Goal: Information Seeking & Learning: Learn about a topic

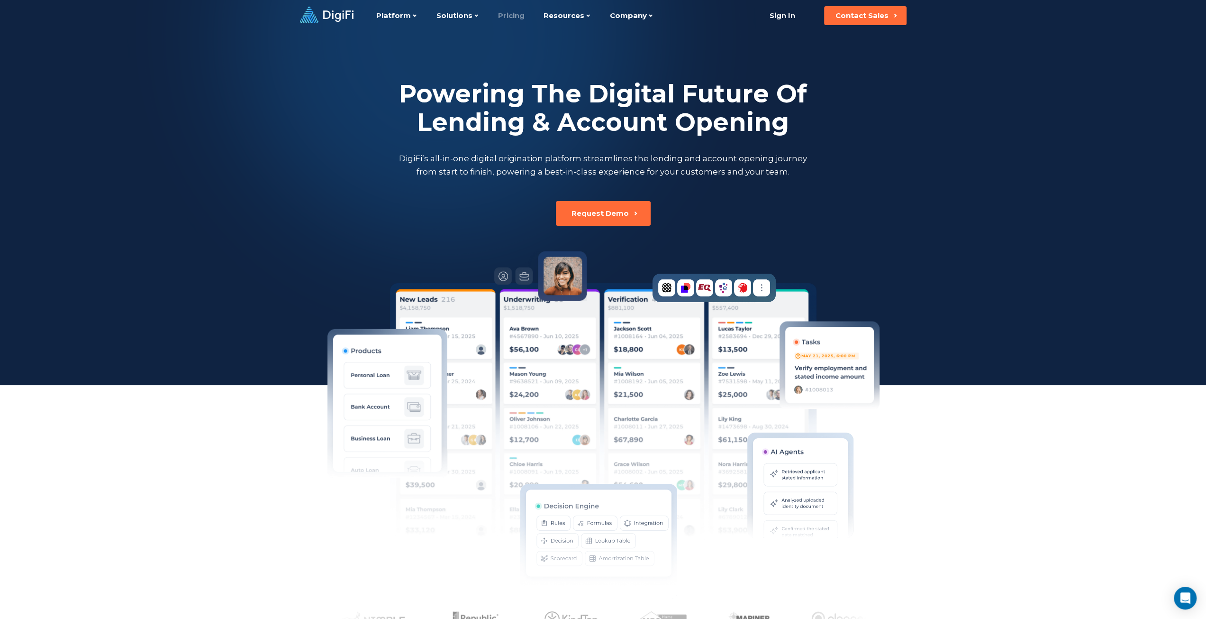
click at [509, 10] on link "Pricing" at bounding box center [511, 15] width 27 height 31
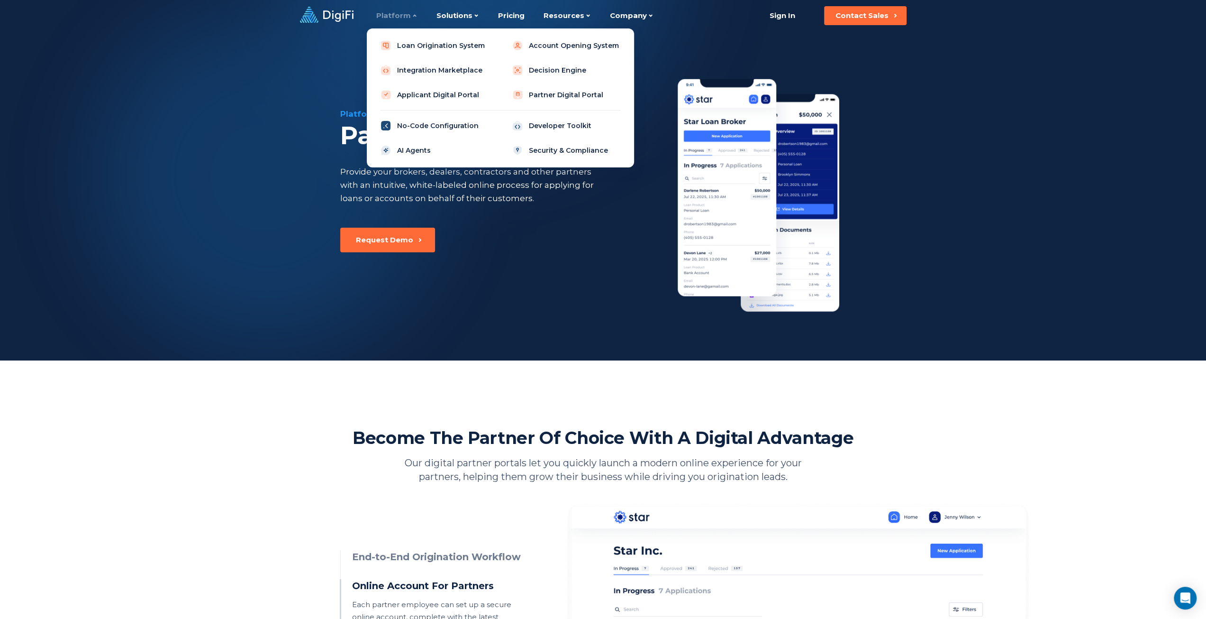
click at [438, 124] on link "No-Code Configuration" at bounding box center [434, 125] width 120 height 19
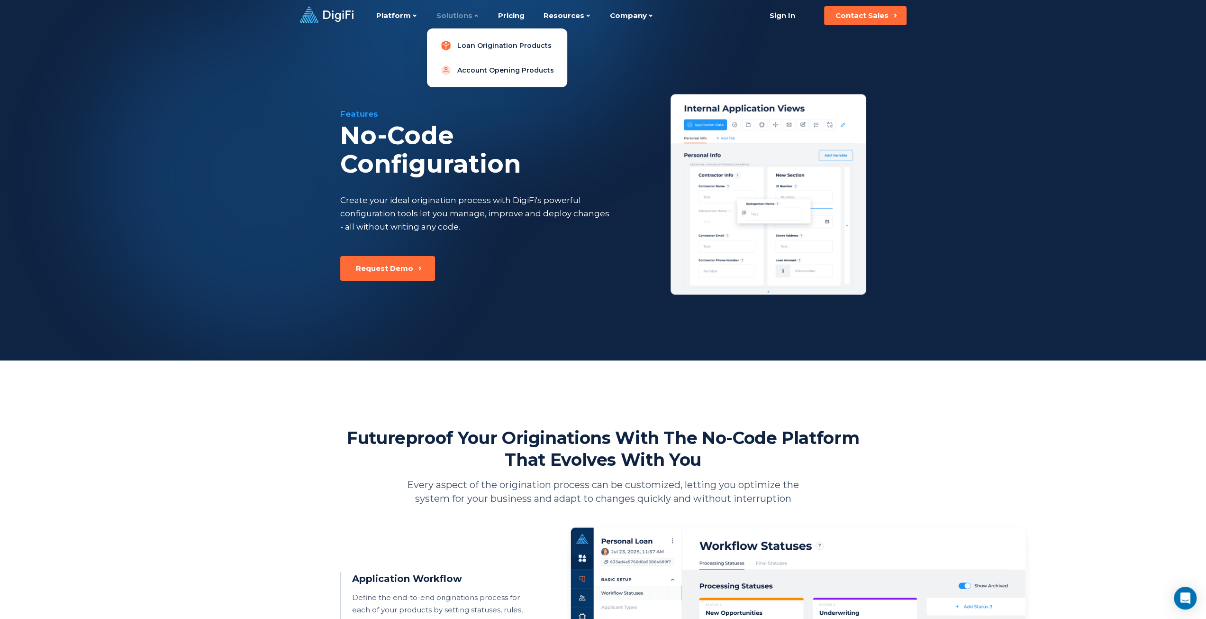
click at [510, 51] on link "Loan Origination Products" at bounding box center [497, 45] width 125 height 19
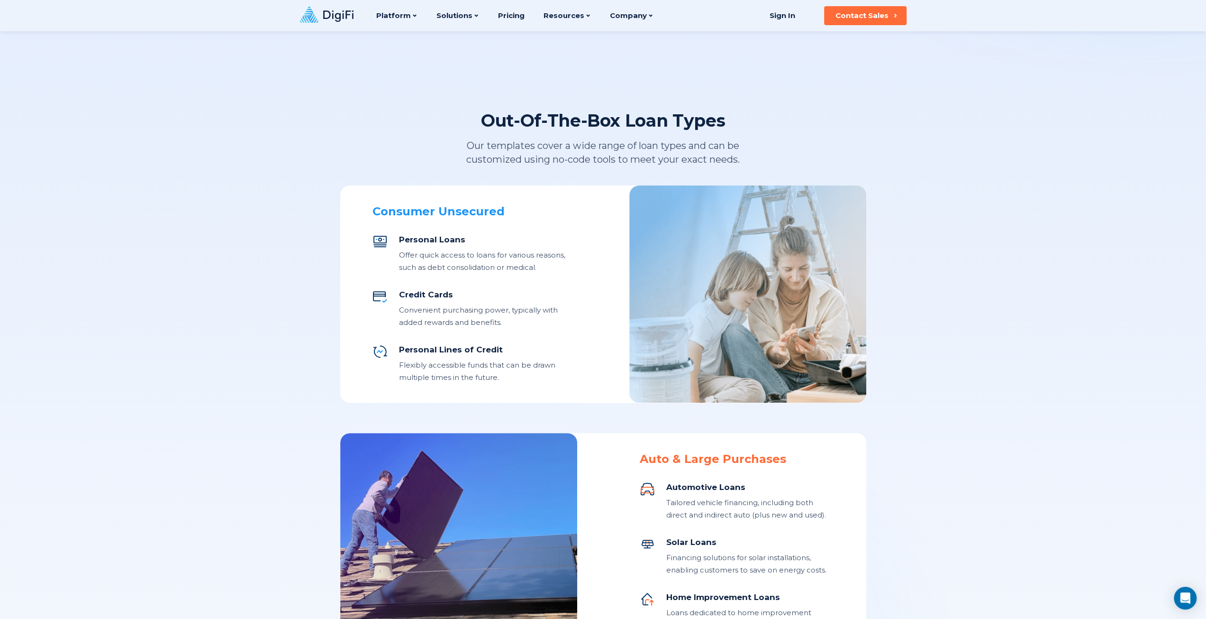
scroll to position [236, 0]
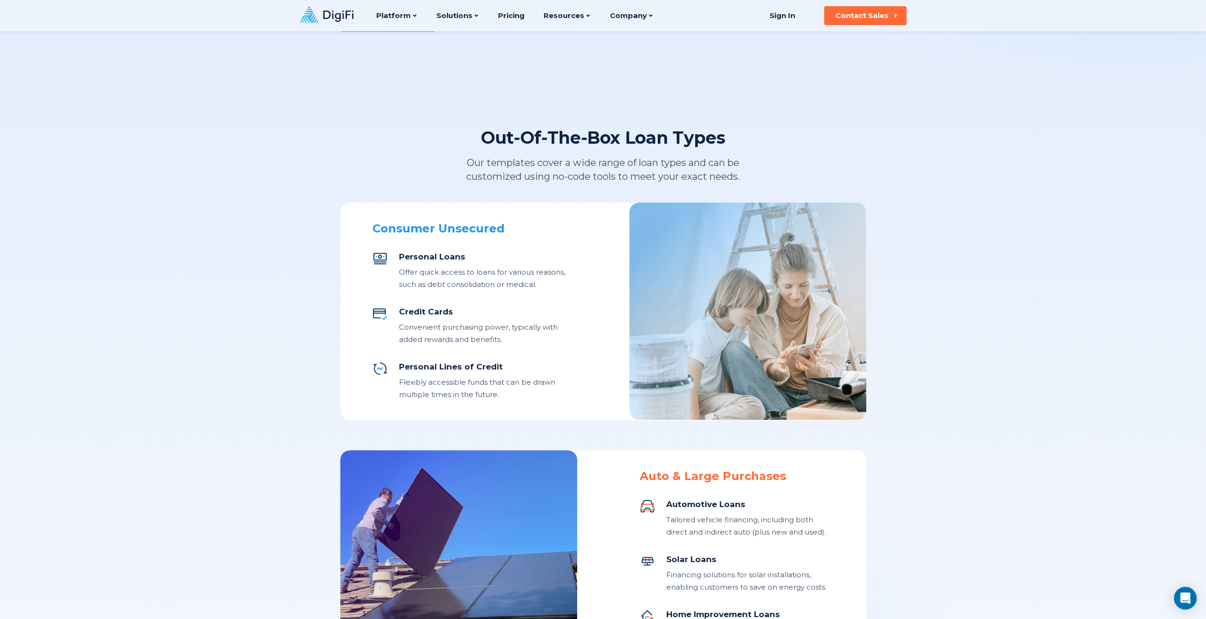
click at [606, 138] on div "Out-Of-The-Box Loan Types" at bounding box center [603, 138] width 244 height 22
click at [604, 138] on div "Out-Of-The-Box Loan Types" at bounding box center [603, 138] width 244 height 22
click at [560, 133] on div "Out-Of-The-Box Loan Types" at bounding box center [603, 138] width 244 height 22
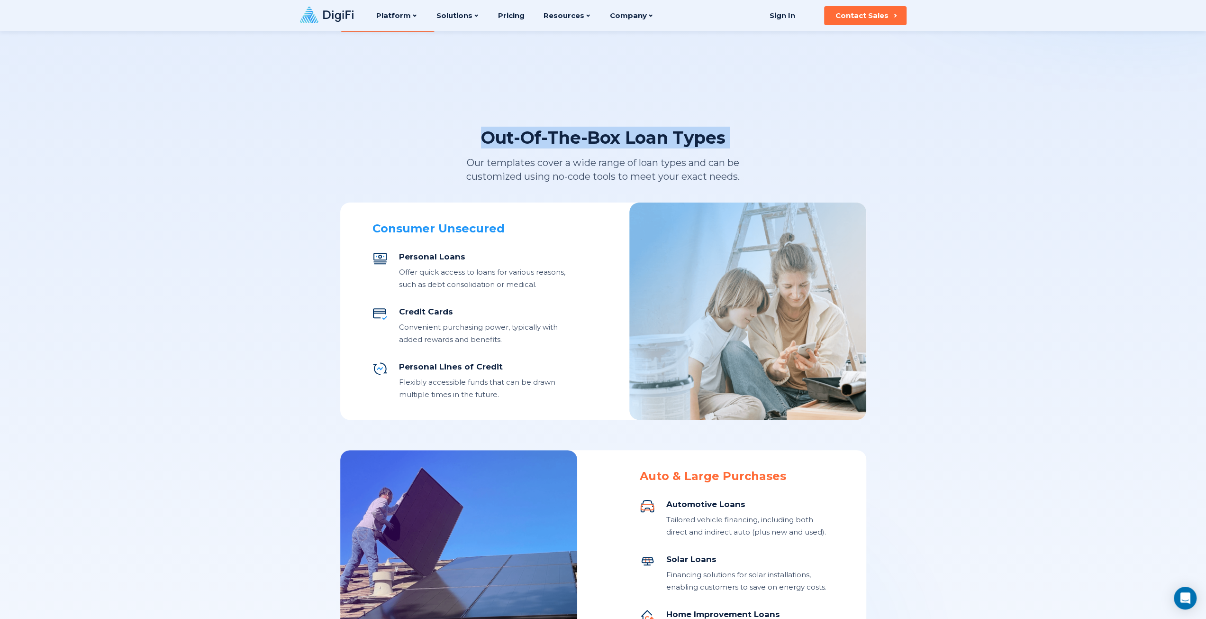
click at [560, 133] on div "Out-Of-The-Box Loan Types" at bounding box center [603, 138] width 244 height 22
click at [556, 137] on div "Out-Of-The-Box Loan Types" at bounding box center [603, 138] width 244 height 22
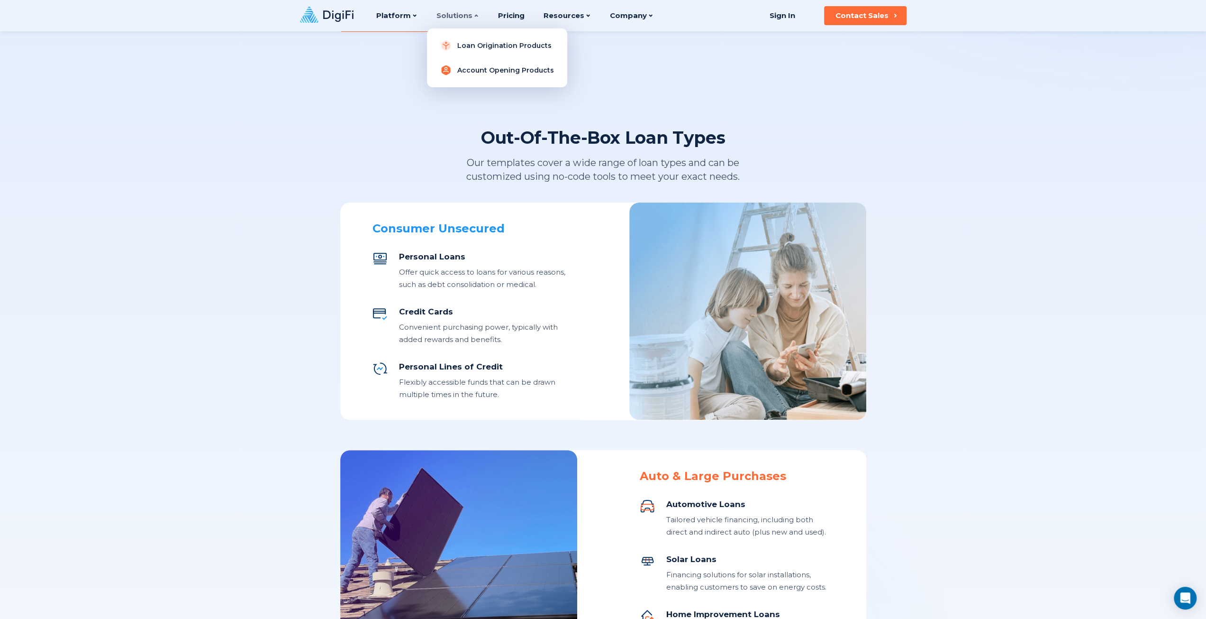
click at [467, 72] on link "Account Opening Products" at bounding box center [497, 70] width 125 height 19
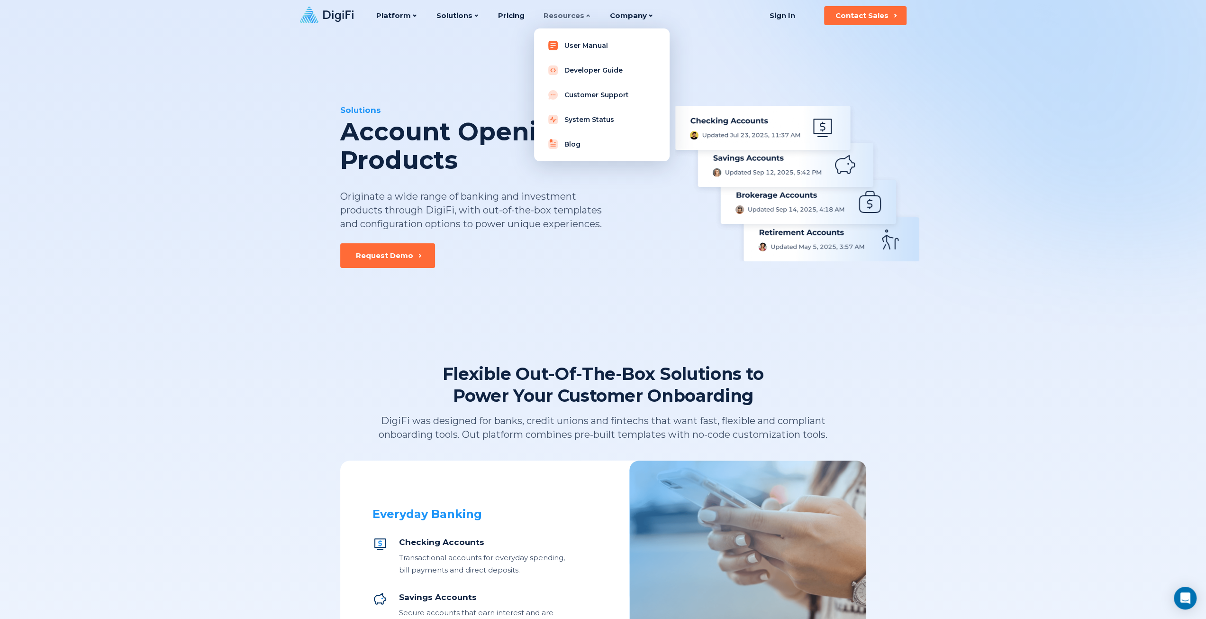
click at [574, 46] on link "User Manual" at bounding box center [602, 45] width 120 height 19
click at [572, 68] on link "Developer Guide" at bounding box center [602, 70] width 120 height 19
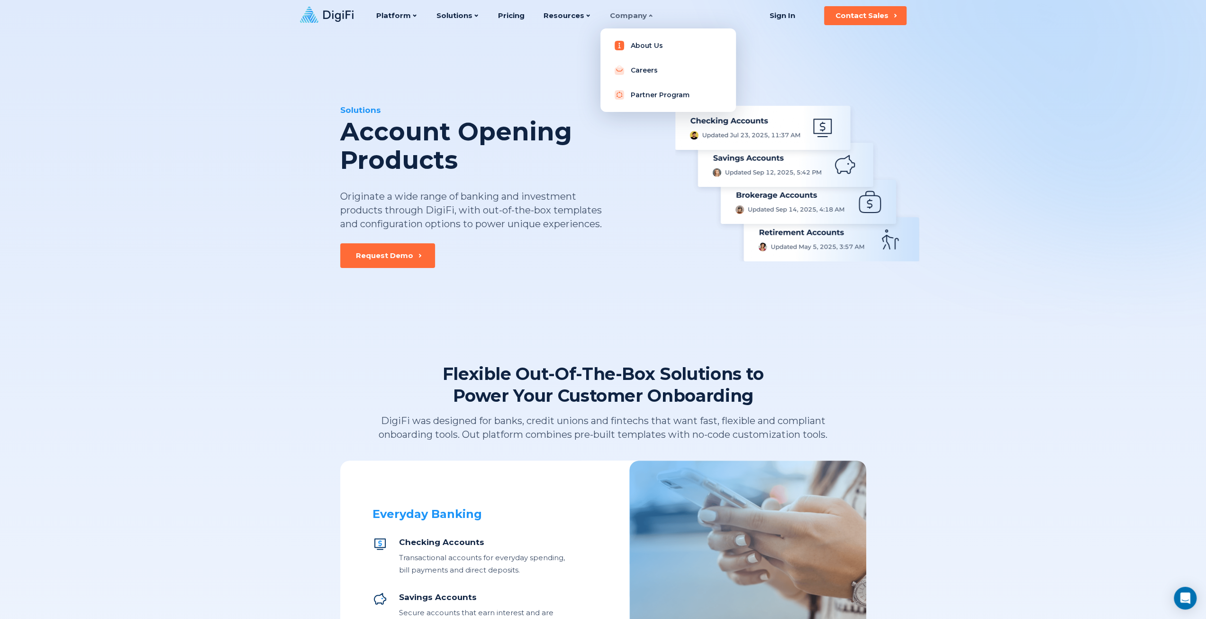
click at [638, 46] on link "About Us" at bounding box center [668, 45] width 120 height 19
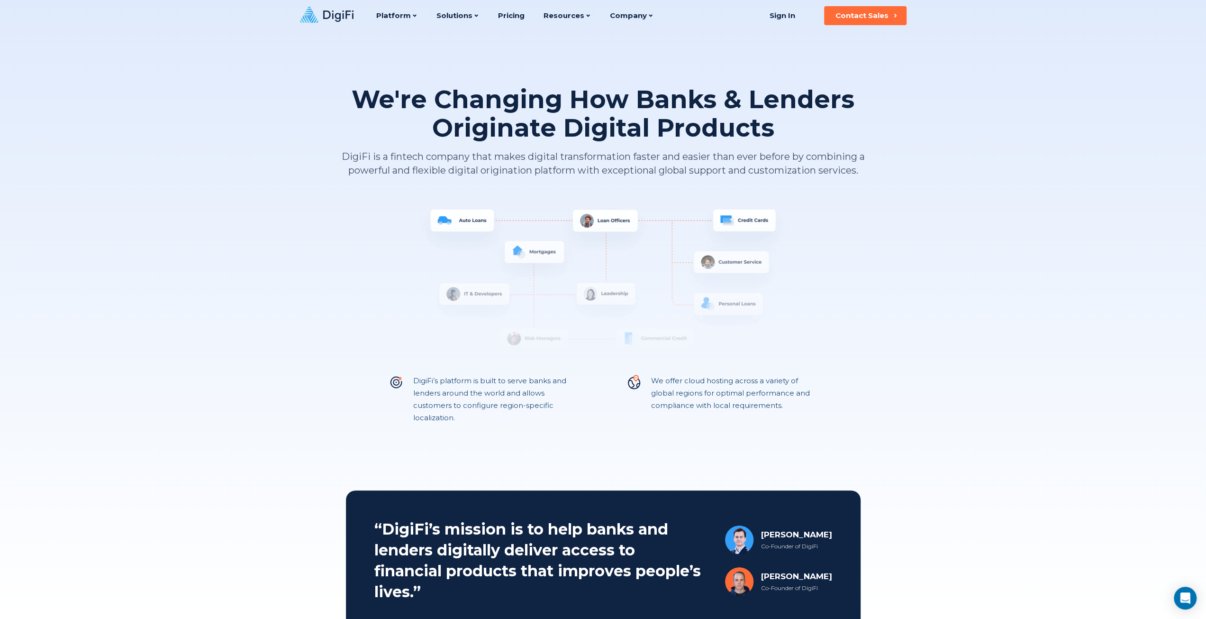
click at [596, 136] on h1 "We're Changing How Banks & Lenders Originate Digital Products" at bounding box center [603, 113] width 526 height 57
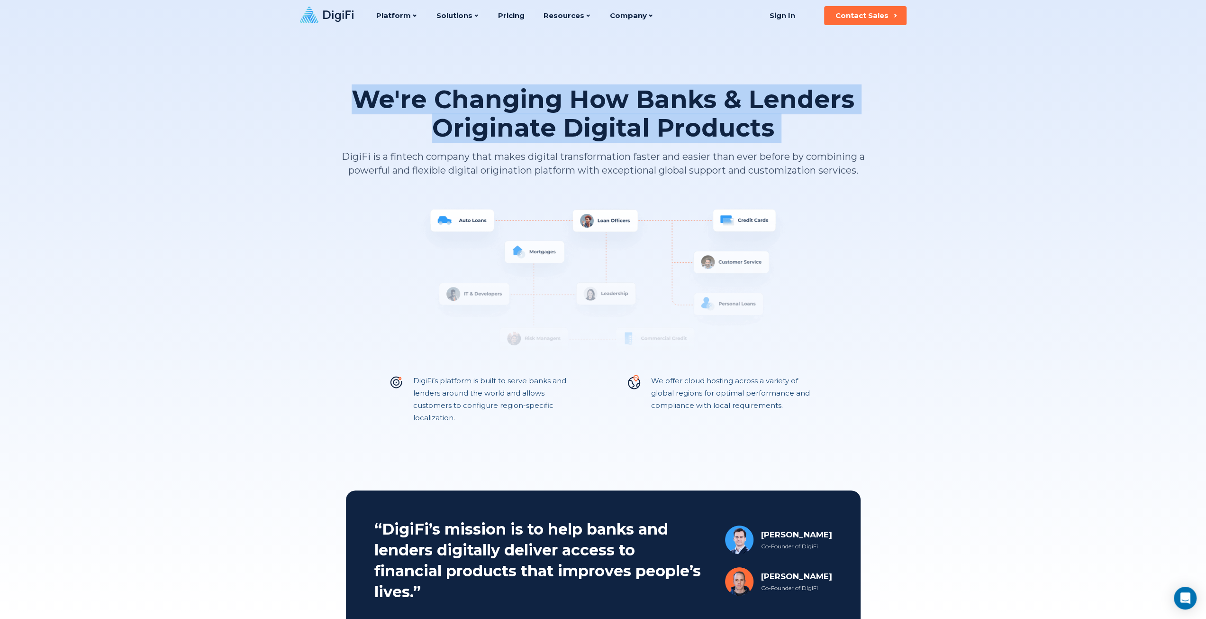
click at [596, 136] on h1 "We're Changing How Banks & Lenders Originate Digital Products" at bounding box center [603, 113] width 526 height 57
drag, startPoint x: 360, startPoint y: 95, endPoint x: 771, endPoint y: 128, distance: 412.3
click at [771, 128] on h1 "We're Changing How Banks & Lenders Originate Digital Products" at bounding box center [603, 113] width 526 height 57
copy h1 "We're Changing How Banks & Lenders Originate Digital Products"
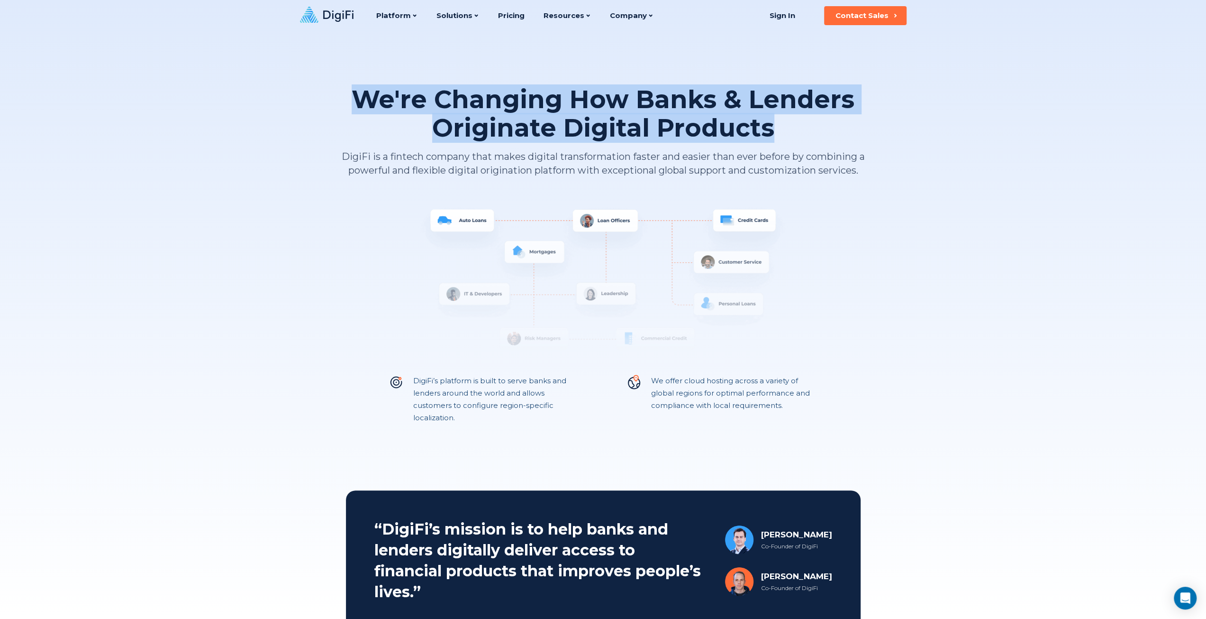
click at [437, 97] on h1 "We're Changing How Banks & Lenders Originate Digital Products" at bounding box center [603, 113] width 526 height 57
drag, startPoint x: 440, startPoint y: 99, endPoint x: 787, endPoint y: 131, distance: 348.5
click at [787, 131] on h1 "We're Changing How Banks & Lenders Originate Digital Products" at bounding box center [603, 113] width 526 height 57
copy h1 "Changing How Banks & Lenders Originate Digital Products"
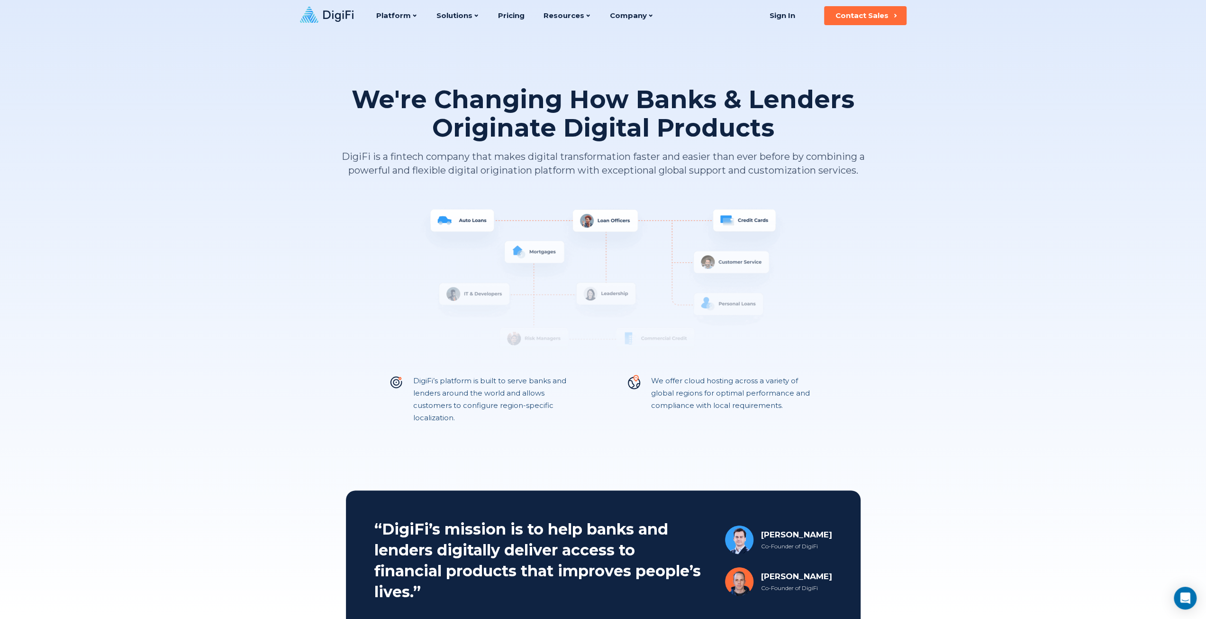
drag, startPoint x: 892, startPoint y: 305, endPoint x: 899, endPoint y: 306, distance: 6.7
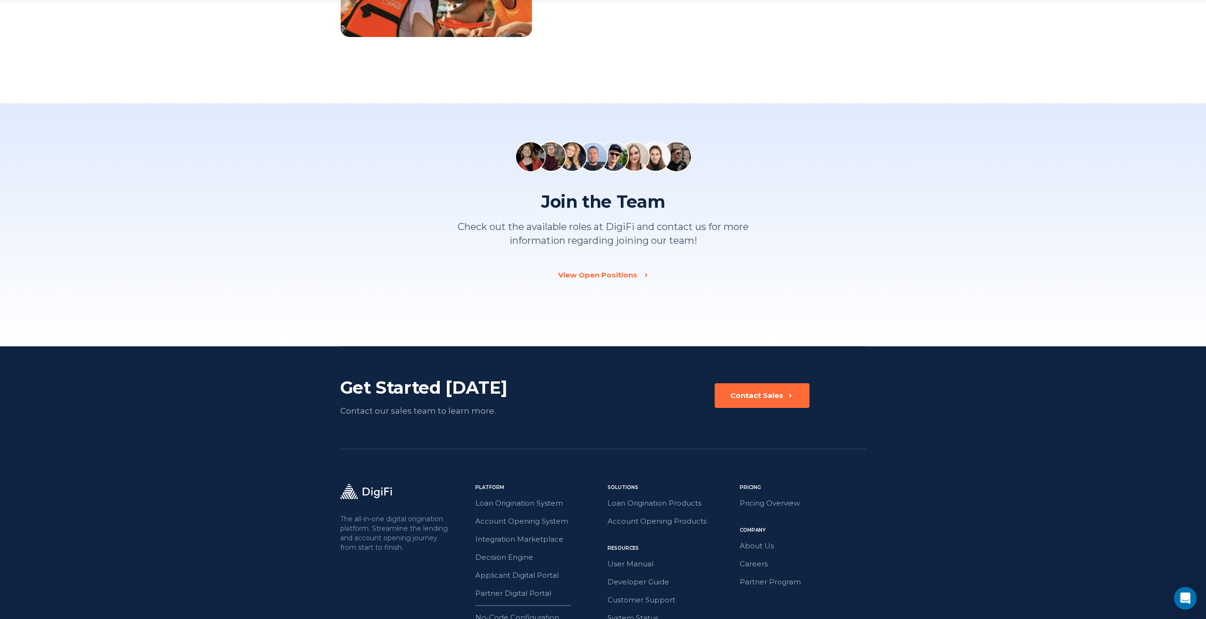
scroll to position [1232, 0]
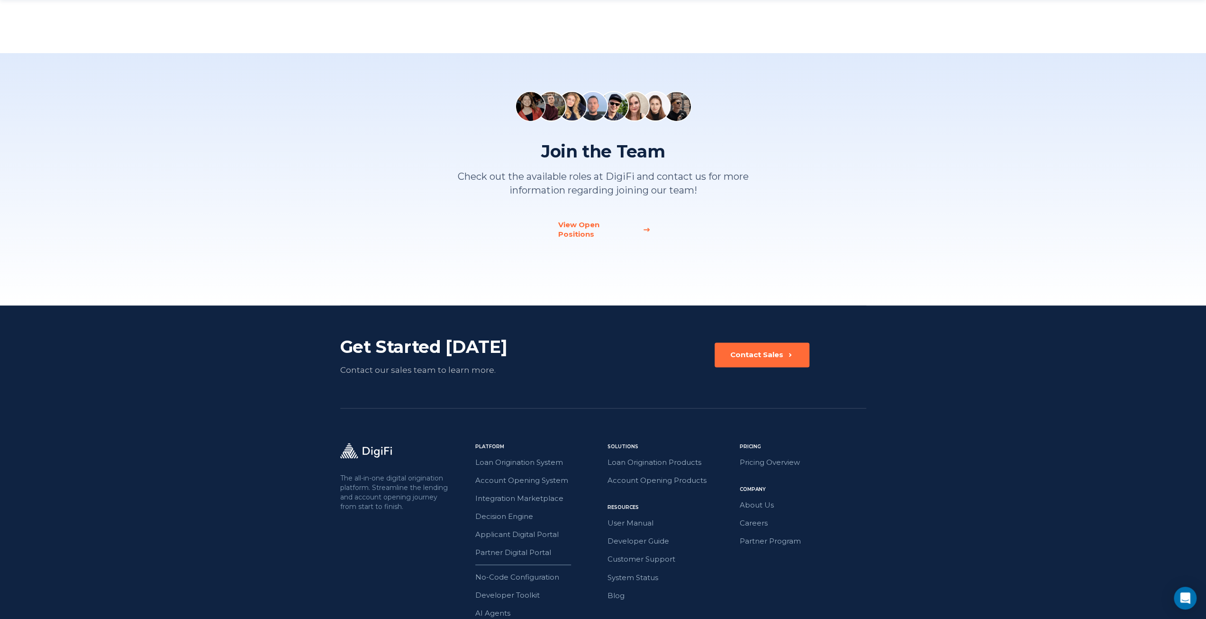
click at [627, 225] on div "View Open Positions" at bounding box center [597, 229] width 79 height 19
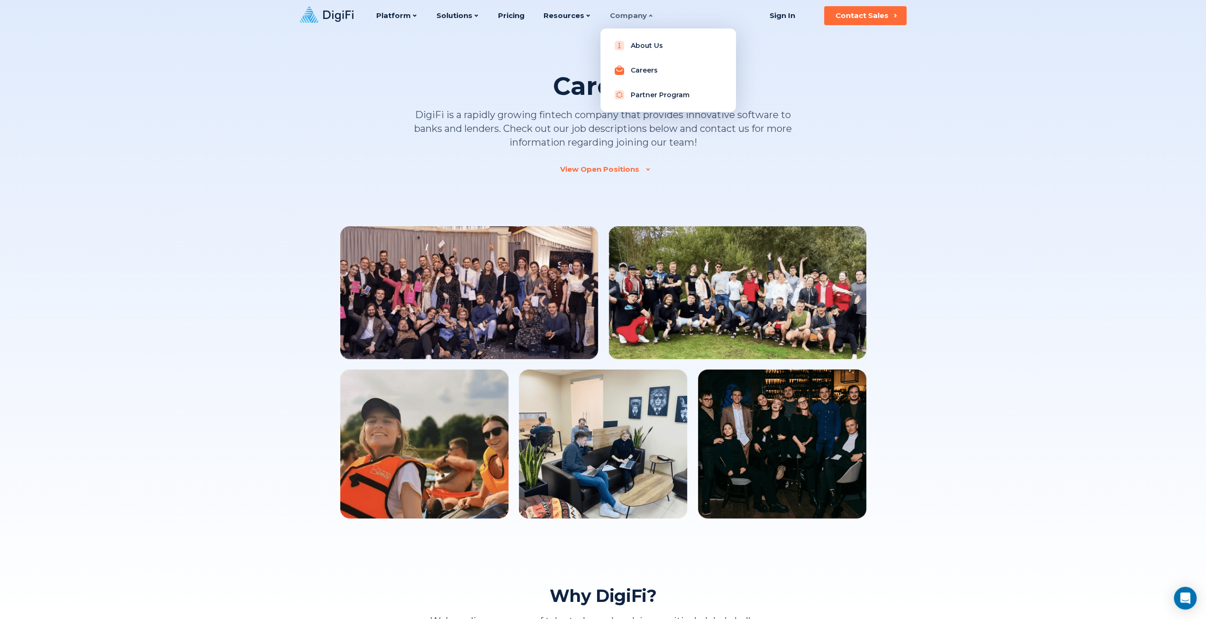
click at [636, 72] on link "Careers" at bounding box center [668, 70] width 120 height 19
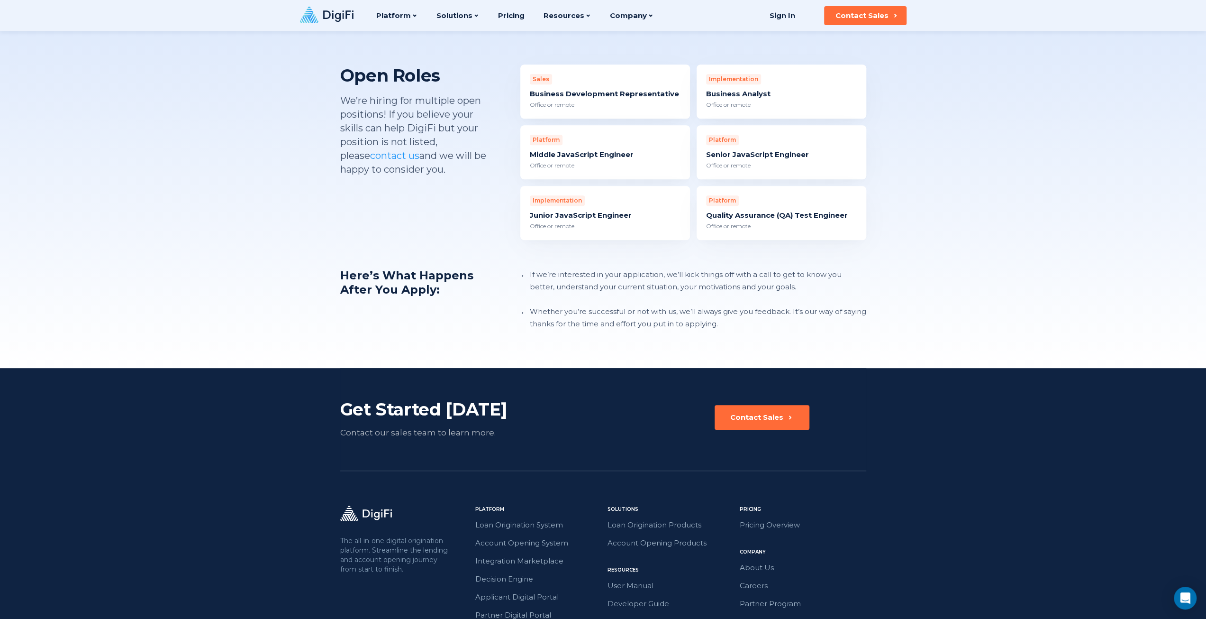
scroll to position [714, 0]
